Goal: Information Seeking & Learning: Get advice/opinions

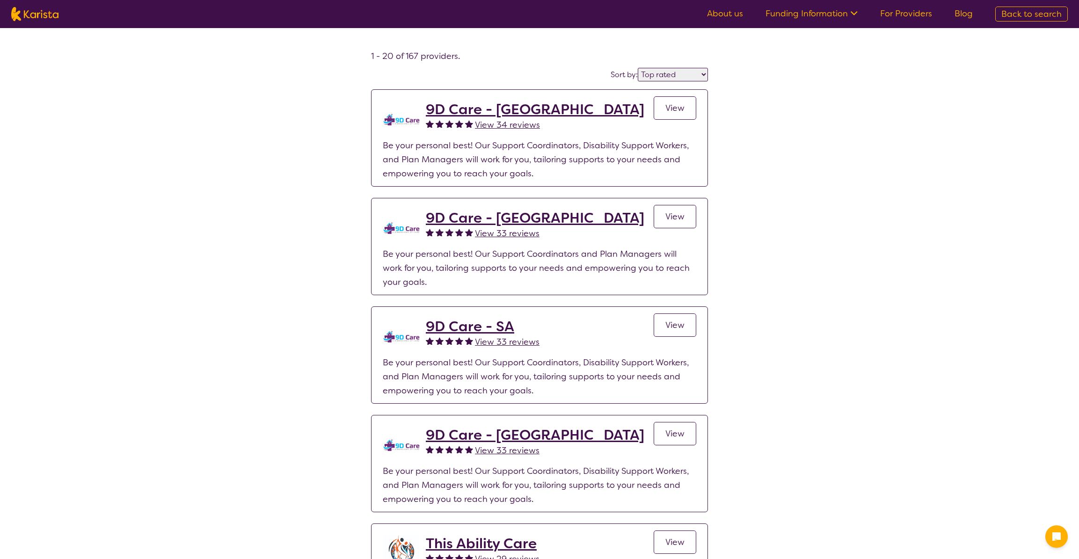
select select "by_score"
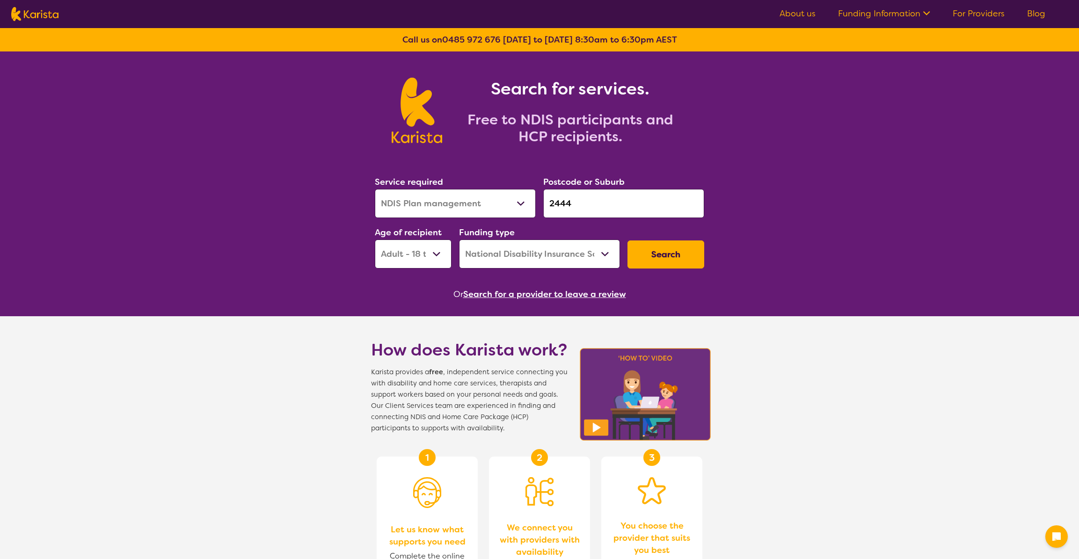
select select "NDIS Plan management"
select select "AD"
select select "NDIS"
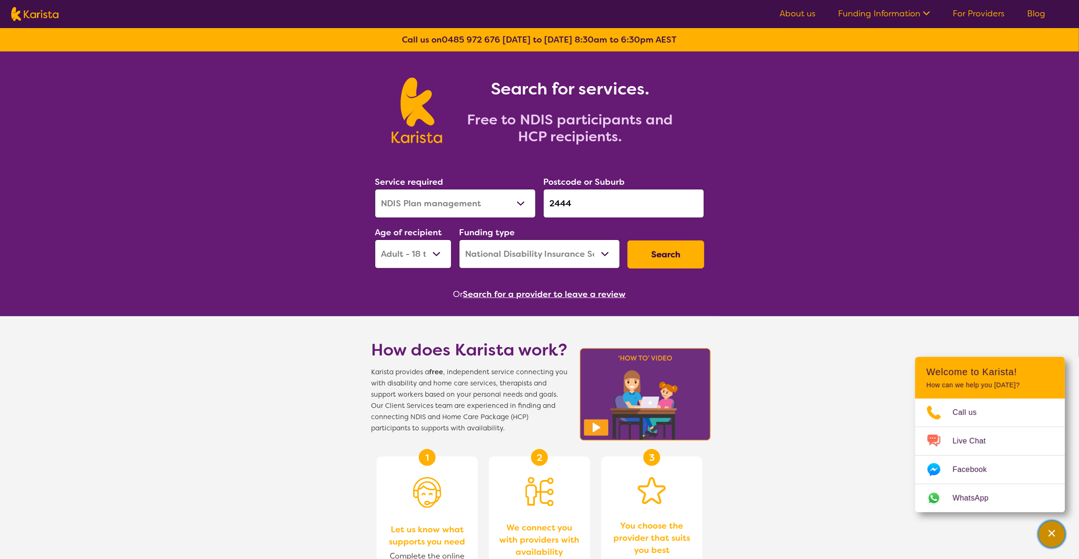
click at [1043, 538] on div "Channel Menu" at bounding box center [1051, 534] width 19 height 21
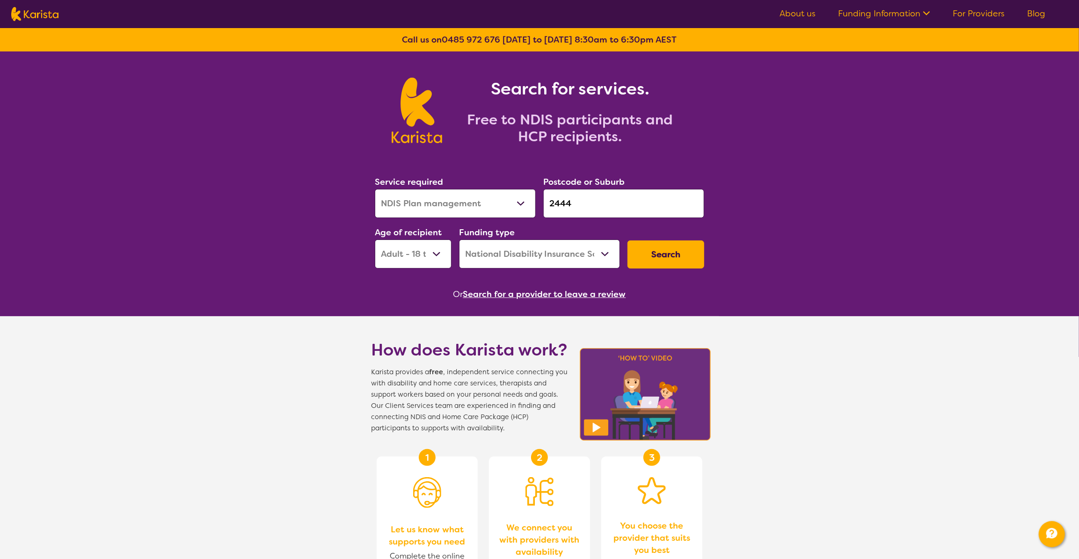
click at [666, 250] on button "Search" at bounding box center [665, 254] width 77 height 28
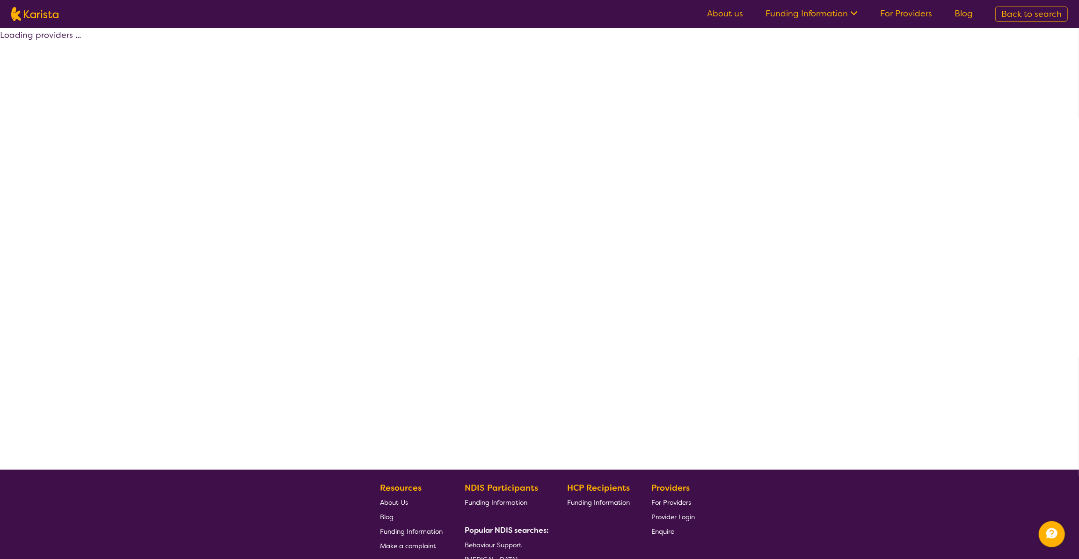
select select "by_score"
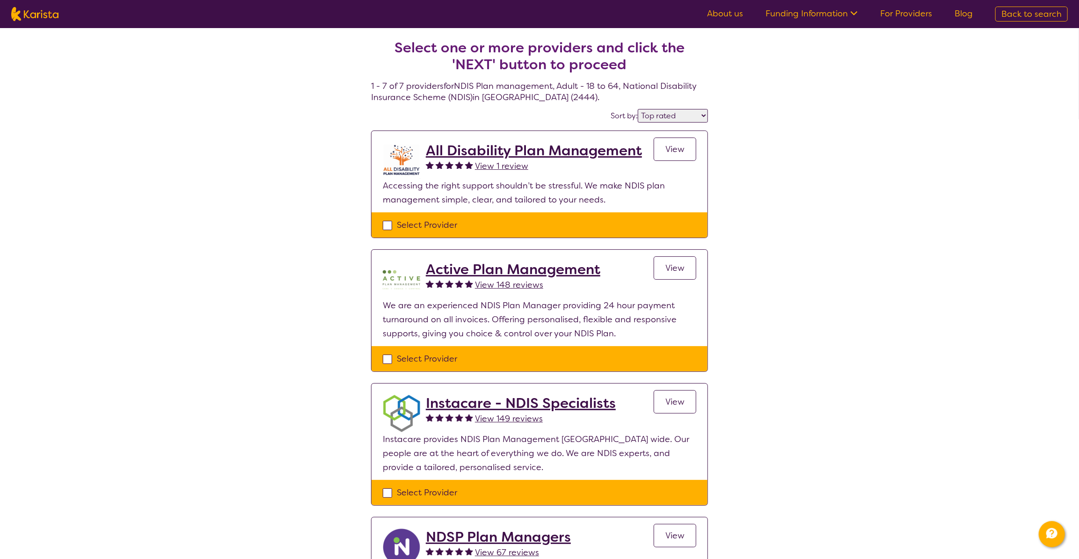
click at [506, 166] on span "View 1 review" at bounding box center [501, 165] width 53 height 11
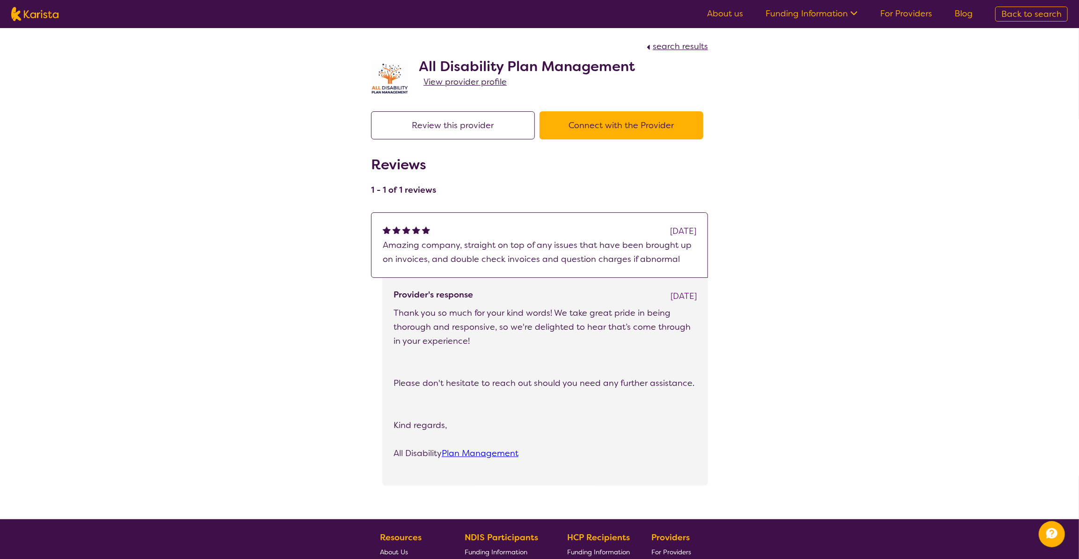
select select "by_score"
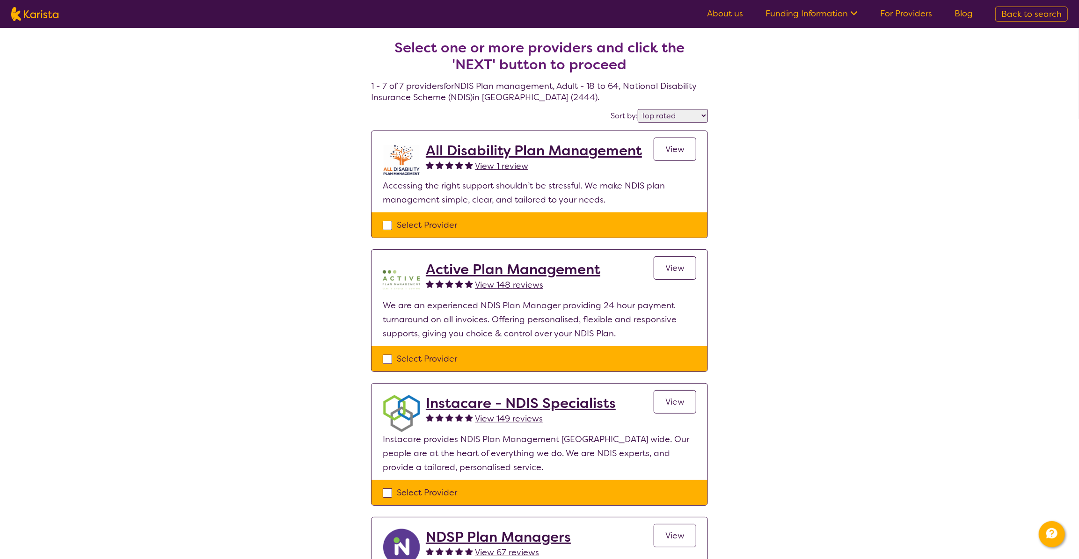
click at [953, 273] on div "Select one or more providers and click the 'NEXT' button to proceed 1 - 7 of 7 …" at bounding box center [539, 549] width 1079 height 1043
click at [851, 451] on div "Select one or more providers and click the 'NEXT' button to proceed 1 - 7 of 7 …" at bounding box center [539, 549] width 1079 height 1043
